Goal: Check status: Check status

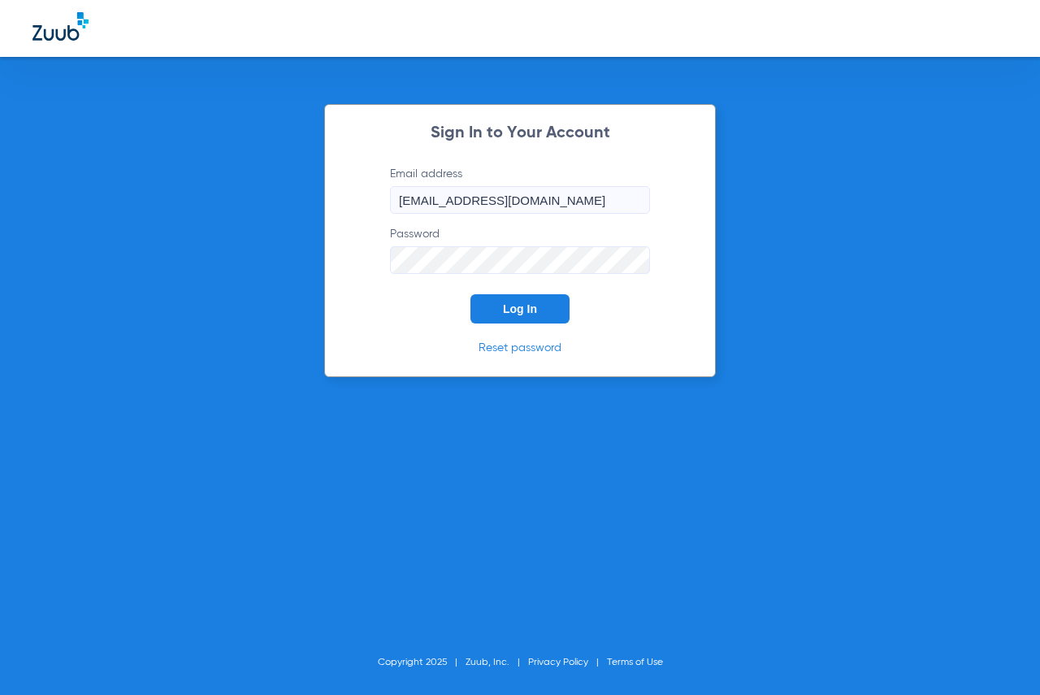
click at [500, 322] on button "Log In" at bounding box center [519, 308] width 99 height 29
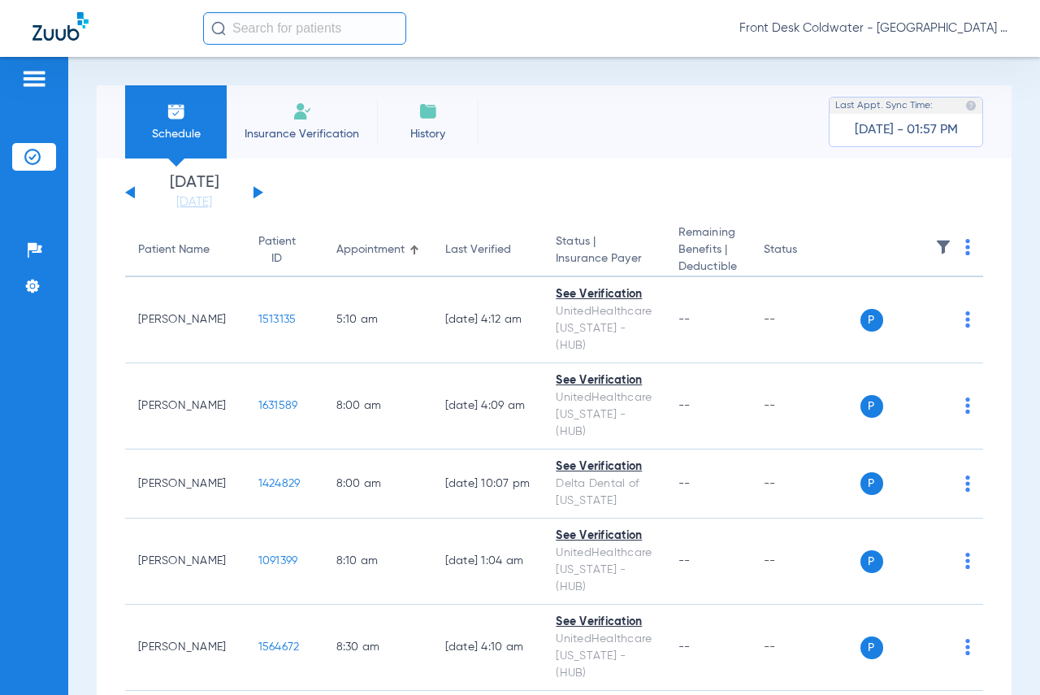
click at [258, 190] on button at bounding box center [259, 192] width 10 height 12
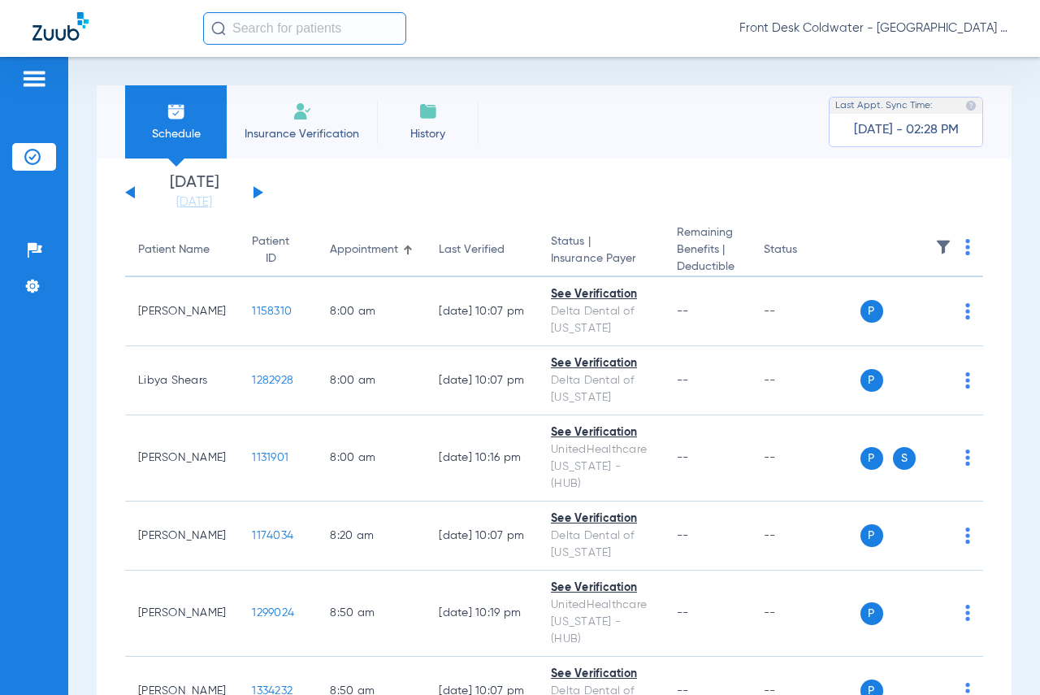
click at [256, 187] on div "[DATE] [DATE] [DATE] [DATE] [DATE] [DATE] [DATE] [DATE] [DATE] [DATE] [DATE] [D…" at bounding box center [194, 193] width 138 height 36
click at [256, 193] on button at bounding box center [259, 192] width 10 height 12
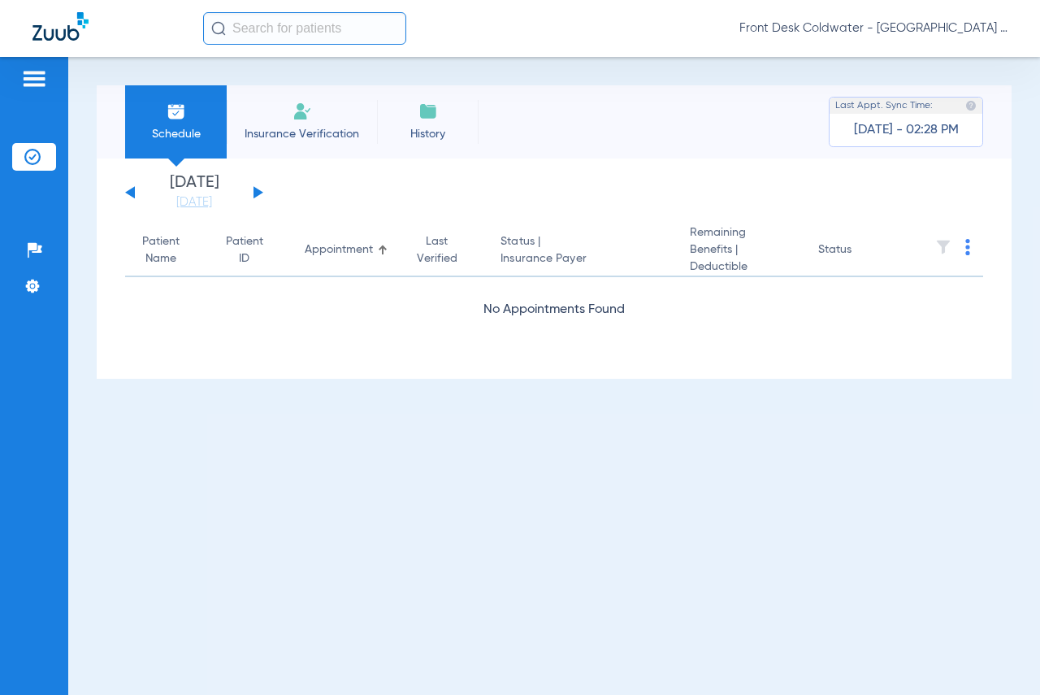
click at [256, 193] on button at bounding box center [259, 192] width 10 height 12
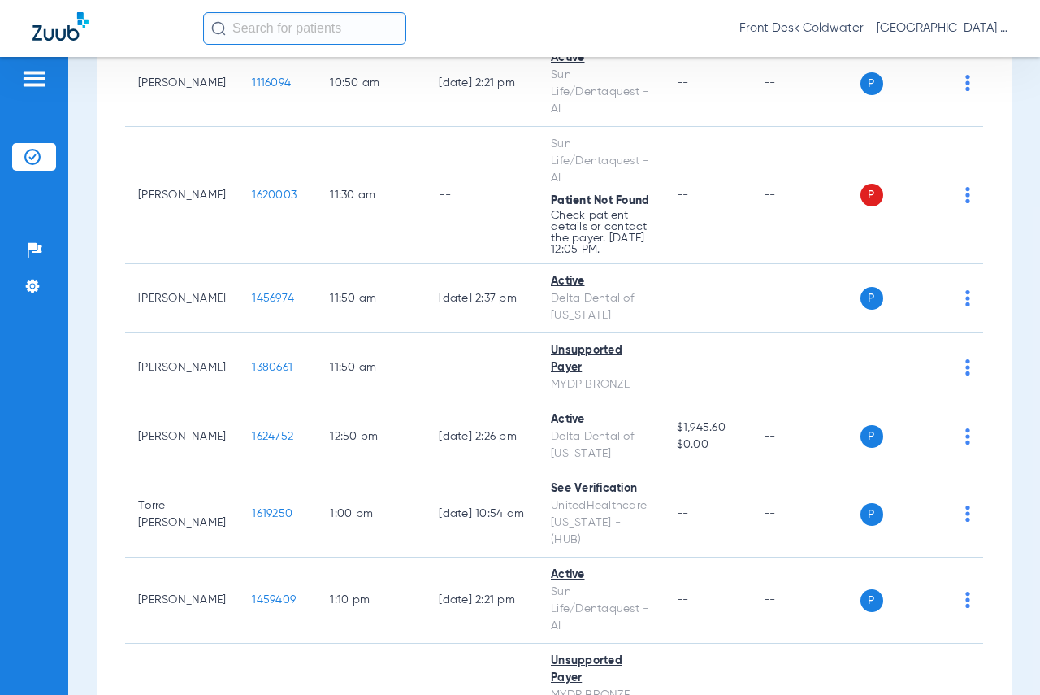
scroll to position [1381, 0]
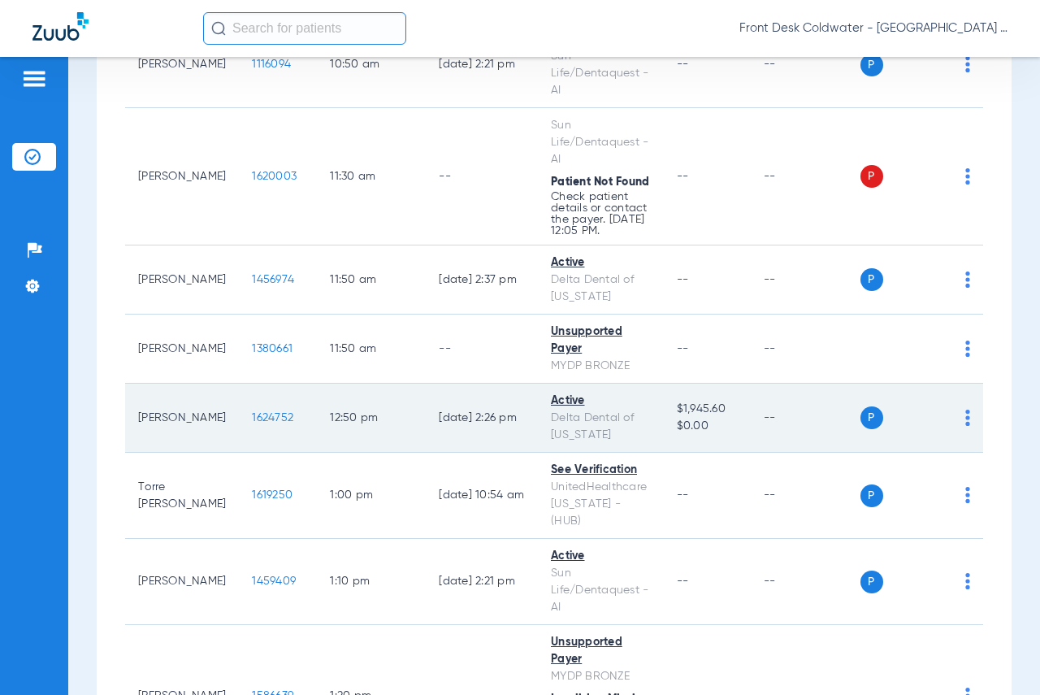
click at [252, 412] on span "1624752" at bounding box center [272, 417] width 41 height 11
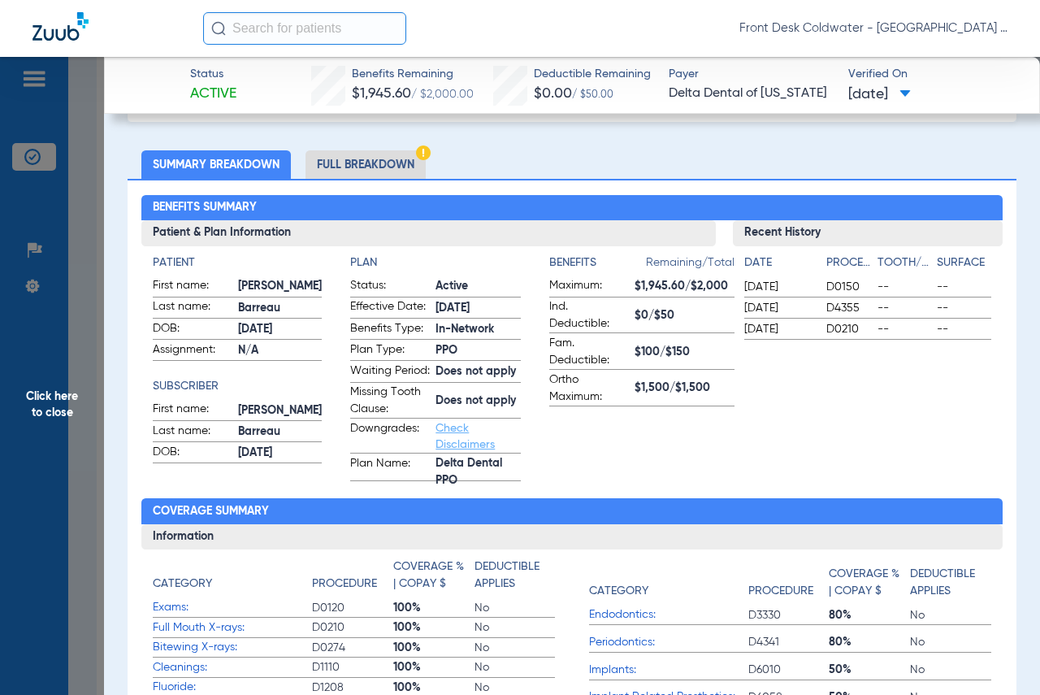
scroll to position [163, 0]
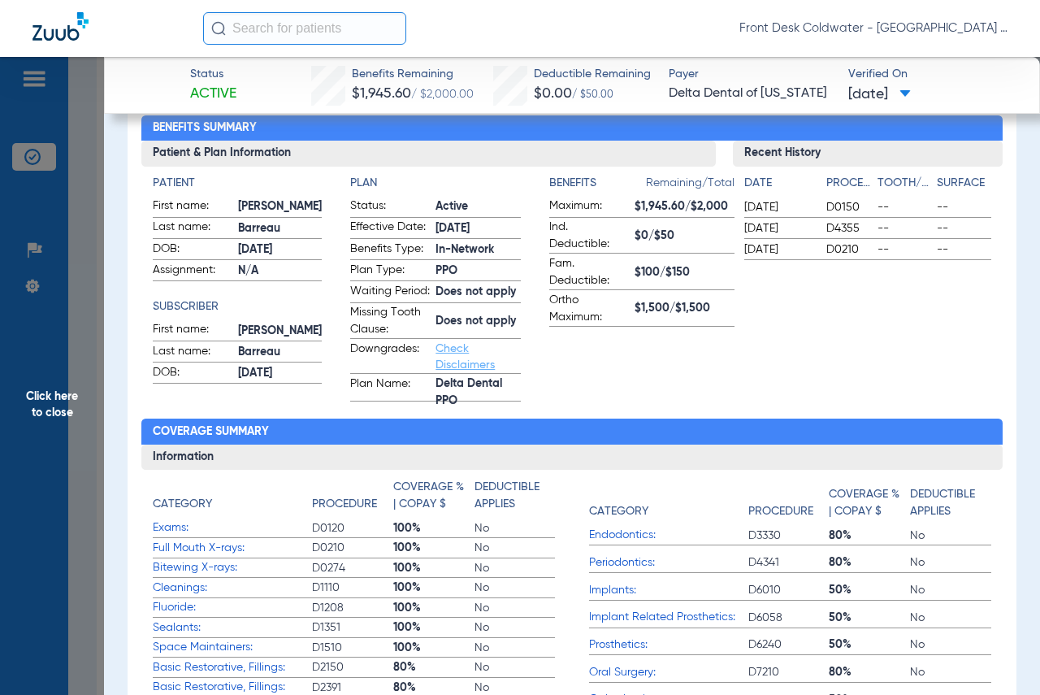
click at [66, 397] on span "Click here to close" at bounding box center [52, 404] width 104 height 695
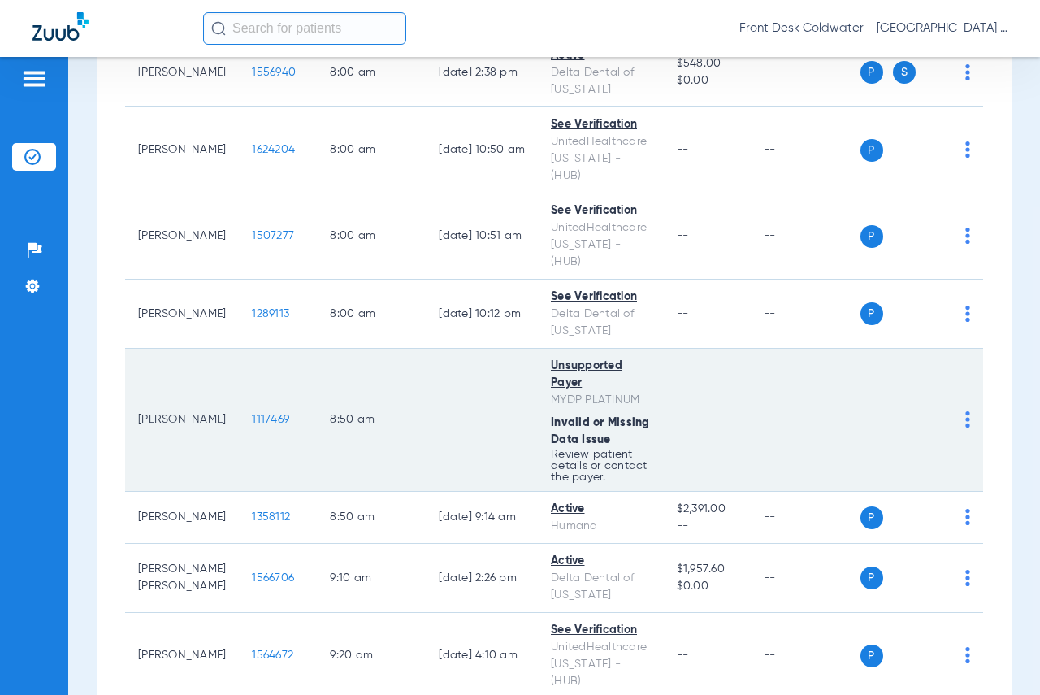
scroll to position [0, 0]
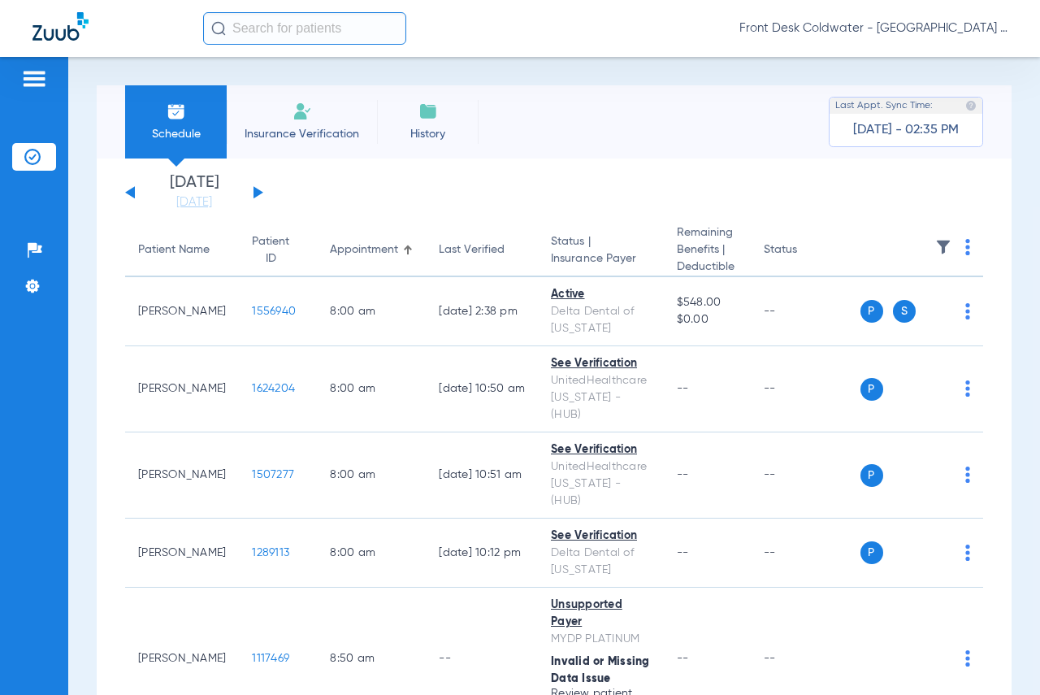
click at [129, 191] on button at bounding box center [130, 192] width 10 height 12
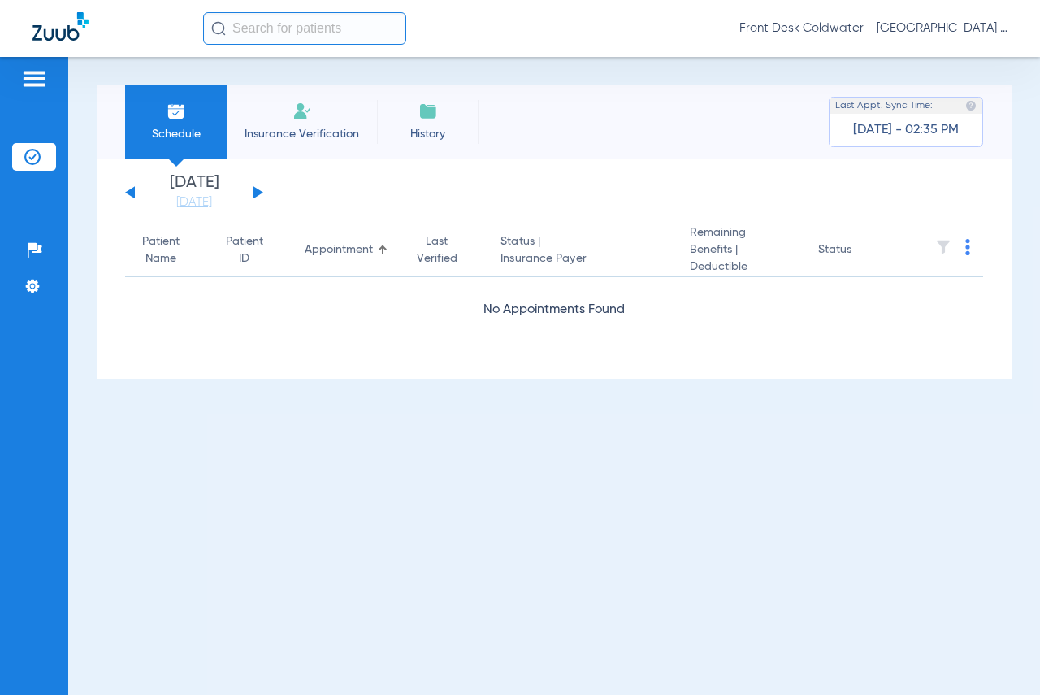
click at [129, 191] on button at bounding box center [130, 192] width 10 height 12
